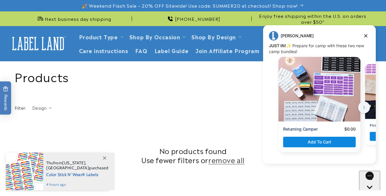
scroll to position [255, 0]
